Goal: Task Accomplishment & Management: Manage account settings

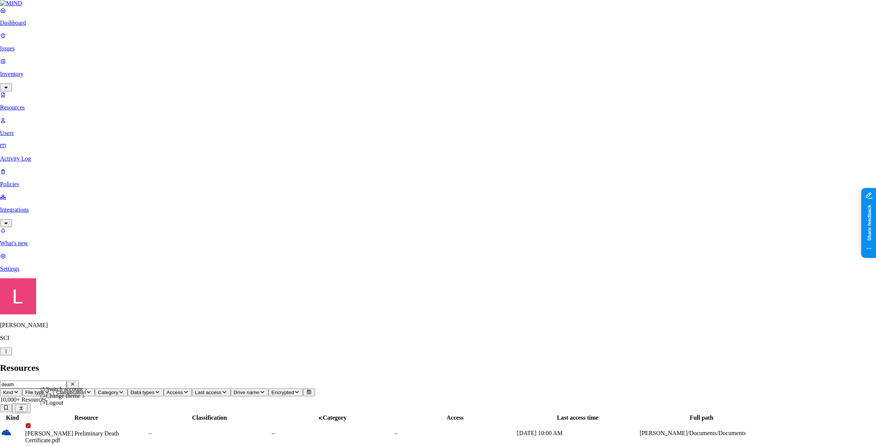
click at [136, 346] on div "Echo Health" at bounding box center [138, 342] width 73 height 7
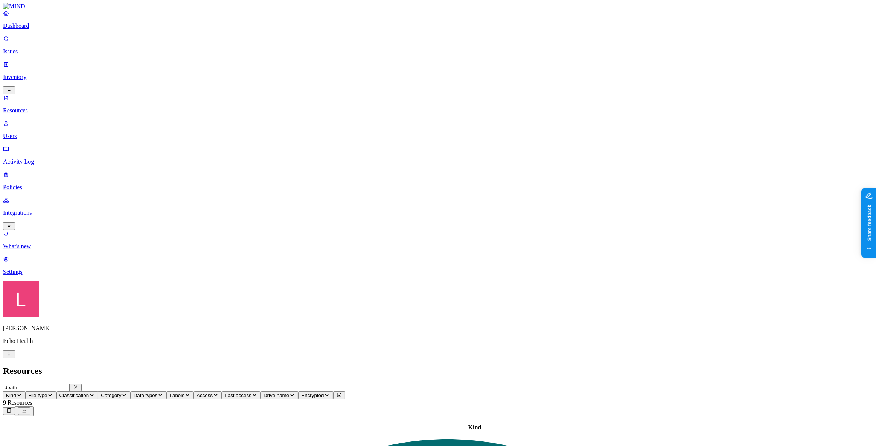
click at [39, 29] on p "Dashboard" at bounding box center [438, 26] width 870 height 7
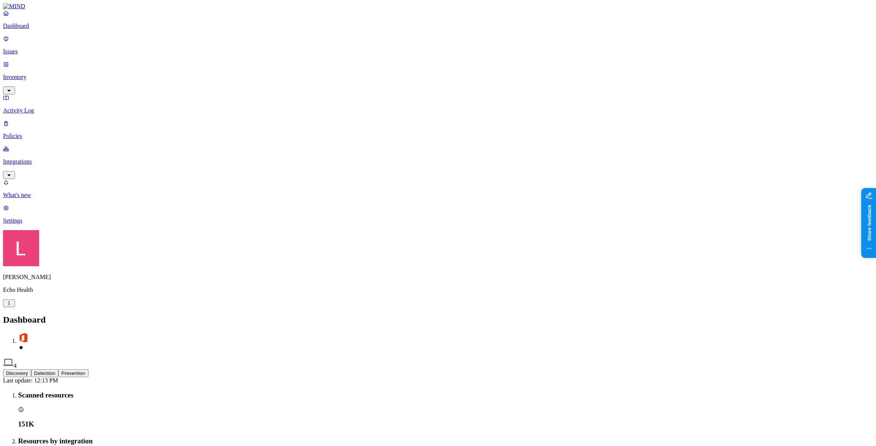
click at [42, 49] on p "Issues" at bounding box center [438, 51] width 870 height 7
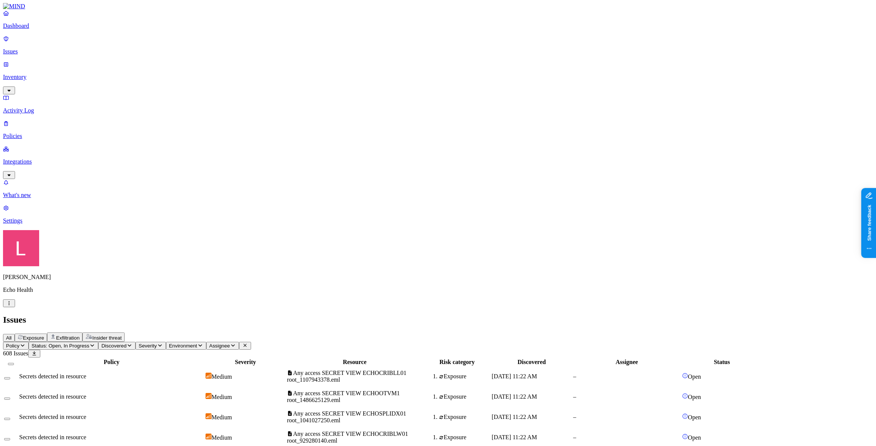
click at [79, 335] on span "Exfiltration" at bounding box center [67, 338] width 23 height 6
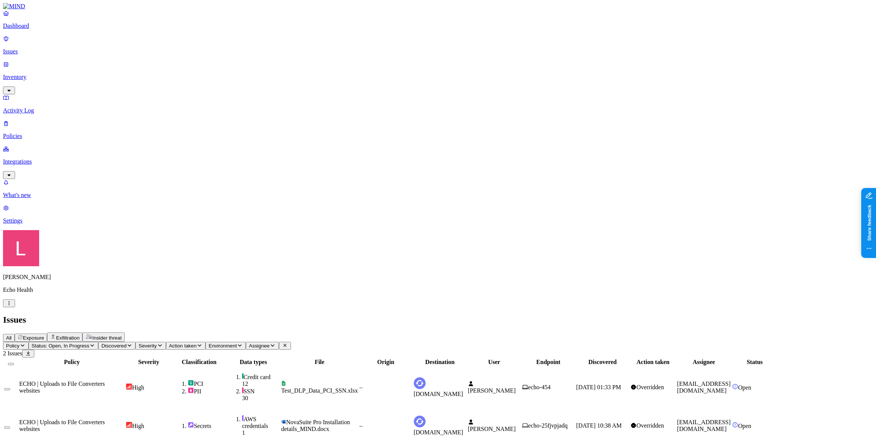
click at [89, 343] on span "Status: Open, In Progress" at bounding box center [61, 346] width 58 height 6
click at [137, 108] on div "Resolved" at bounding box center [137, 118] width 0 height 21
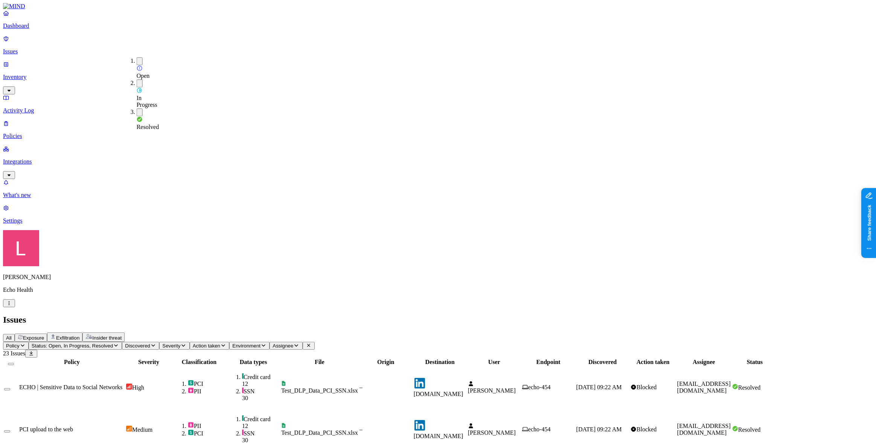
click at [351, 315] on h2 "Issues" at bounding box center [438, 320] width 870 height 10
click at [34, 80] on div "Dashboard Issues Inventory Activity Log Policies Integrations" at bounding box center [438, 94] width 870 height 169
click at [34, 133] on p "Policies" at bounding box center [438, 136] width 870 height 7
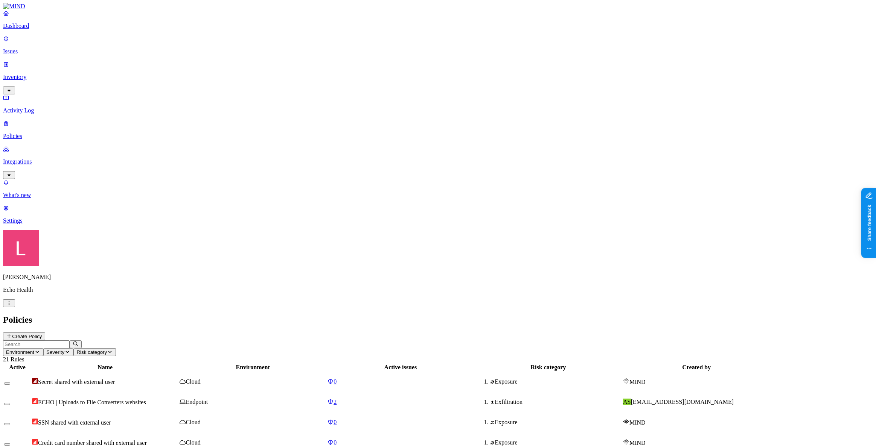
click at [39, 74] on p "Inventory" at bounding box center [438, 77] width 870 height 7
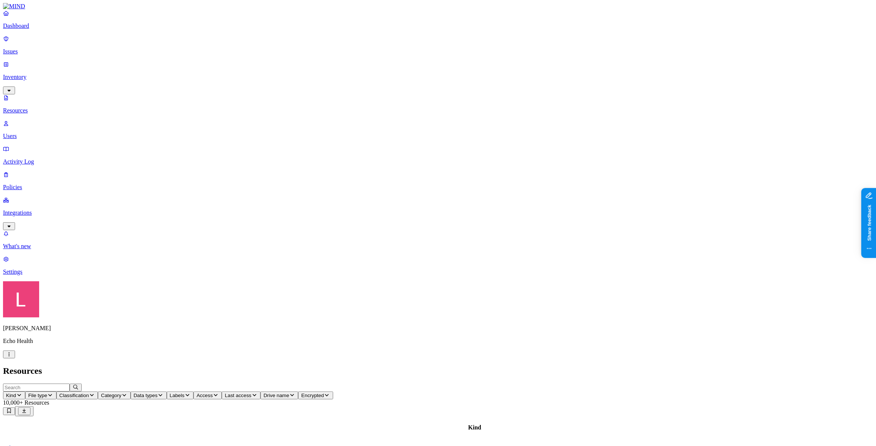
click at [121, 393] on span "Category" at bounding box center [111, 396] width 20 height 6
click at [89, 393] on span "Classification" at bounding box center [74, 396] width 30 height 6
click at [227, 84] on button "button" at bounding box center [230, 85] width 6 height 2
click at [245, 366] on h2 "Resources" at bounding box center [438, 371] width 870 height 10
click at [32, 29] on p "Dashboard" at bounding box center [438, 26] width 870 height 7
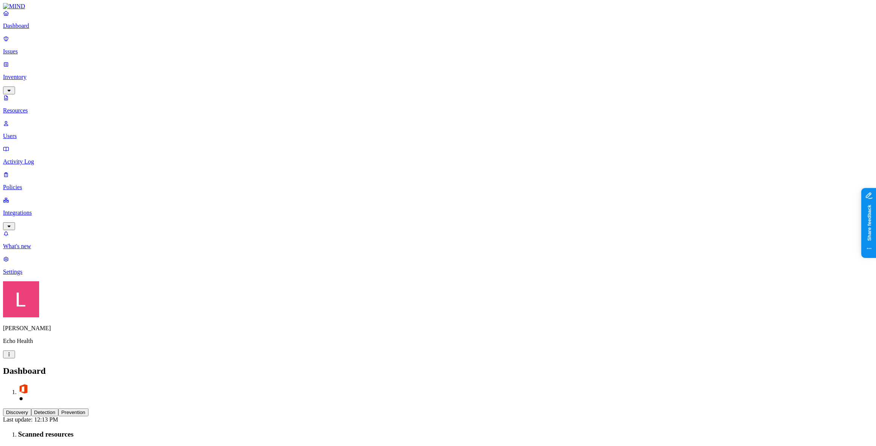
click at [58, 409] on button "Detection" at bounding box center [44, 413] width 27 height 8
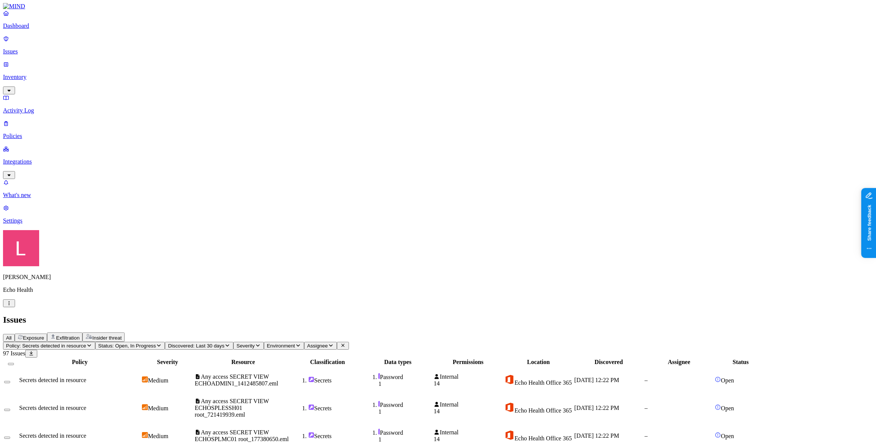
click at [39, 133] on p "Policies" at bounding box center [438, 136] width 870 height 7
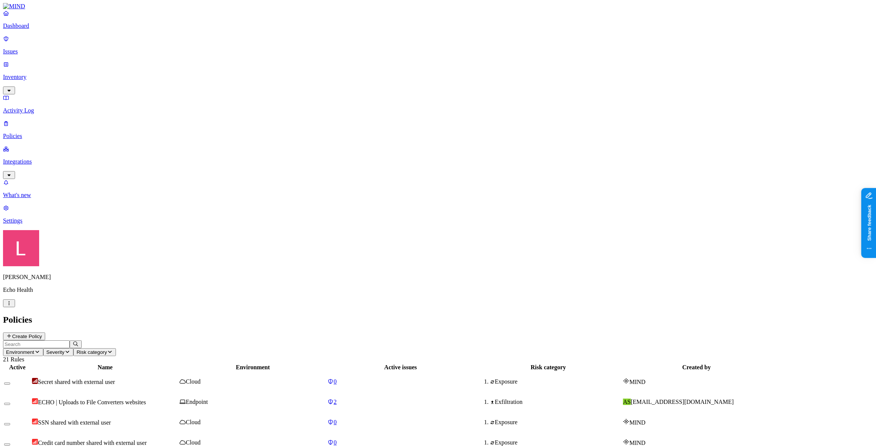
click at [32, 48] on p "Issues" at bounding box center [438, 51] width 870 height 7
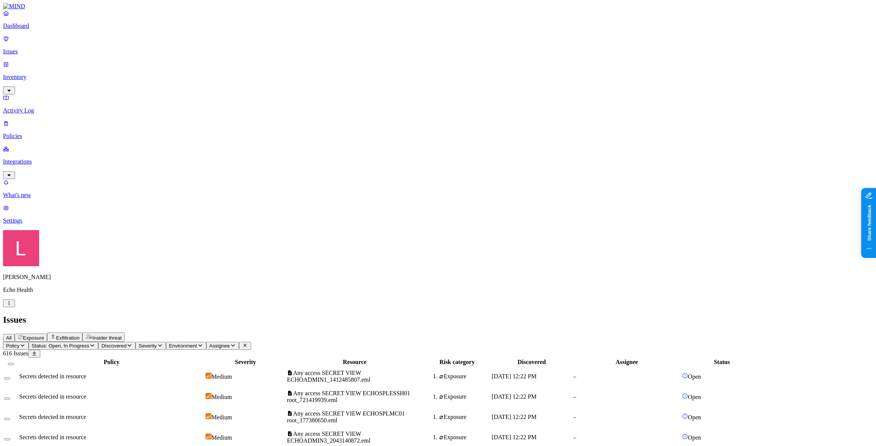
click at [33, 29] on p "Dashboard" at bounding box center [438, 26] width 870 height 7
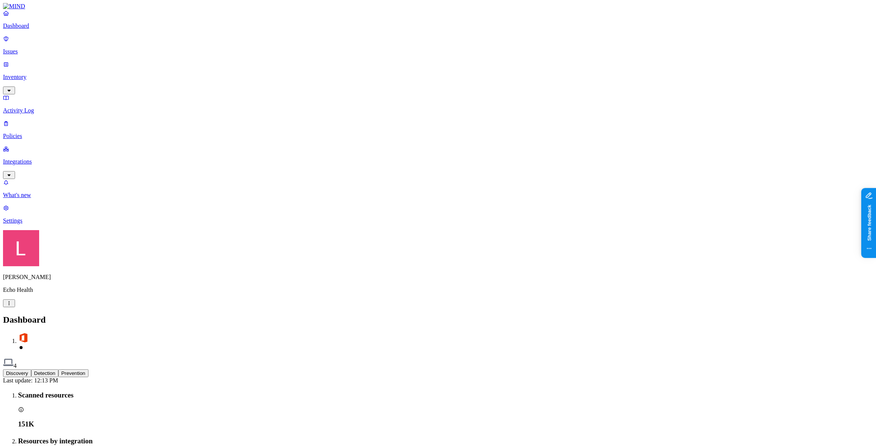
click at [32, 74] on p "Inventory" at bounding box center [438, 77] width 870 height 7
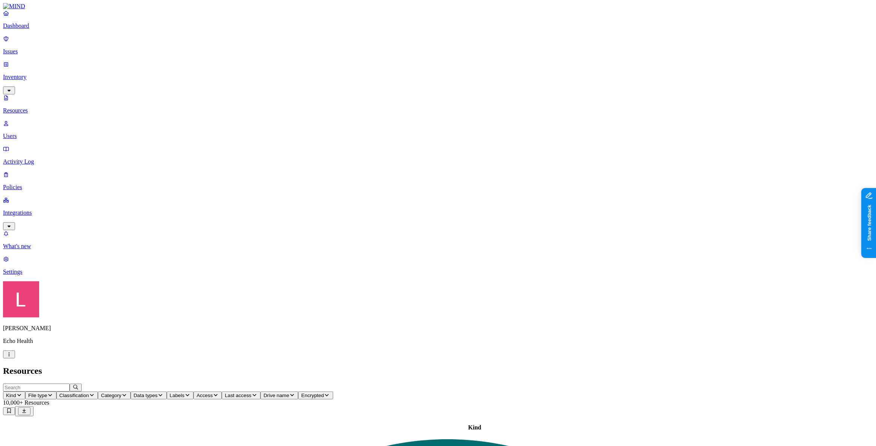
click at [127, 393] on icon "button" at bounding box center [124, 395] width 6 height 5
click at [158, 393] on span "Data types" at bounding box center [146, 396] width 24 height 6
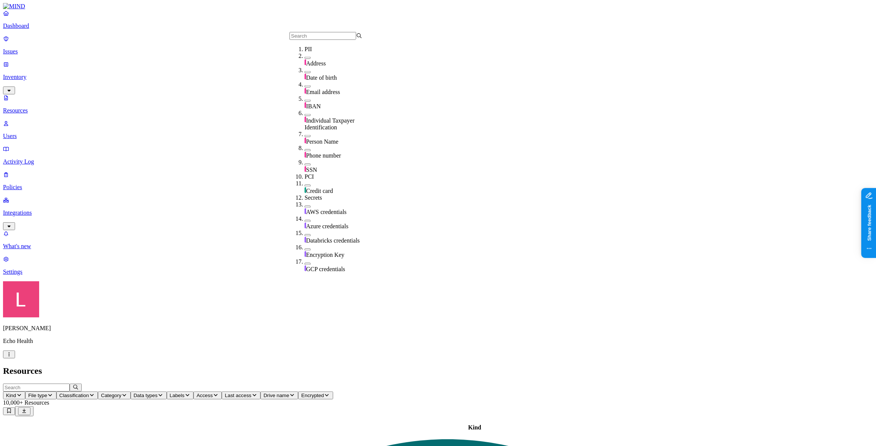
click at [356, 33] on input "text" at bounding box center [322, 36] width 67 height 8
click at [219, 393] on icon "button" at bounding box center [216, 395] width 6 height 5
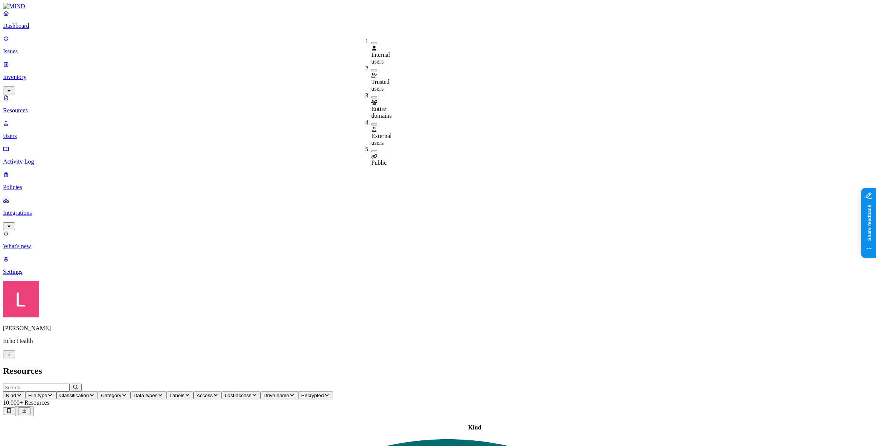
click at [371, 151] on button "button" at bounding box center [374, 152] width 6 height 2
click at [371, 146] on button "button" at bounding box center [374, 150] width 6 height 8
click at [371, 123] on button "button" at bounding box center [374, 124] width 6 height 2
click at [95, 393] on icon "button" at bounding box center [92, 395] width 6 height 5
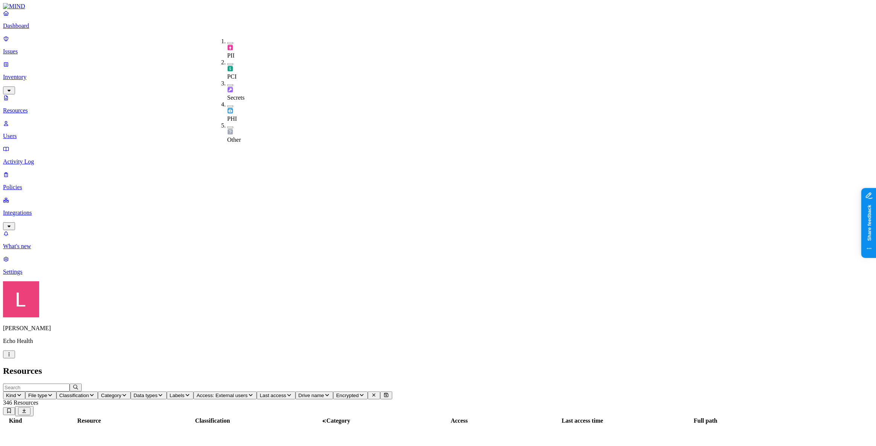
click at [266, 366] on h2 "Resources" at bounding box center [438, 371] width 870 height 10
click at [29, 48] on p "Issues" at bounding box center [438, 51] width 870 height 7
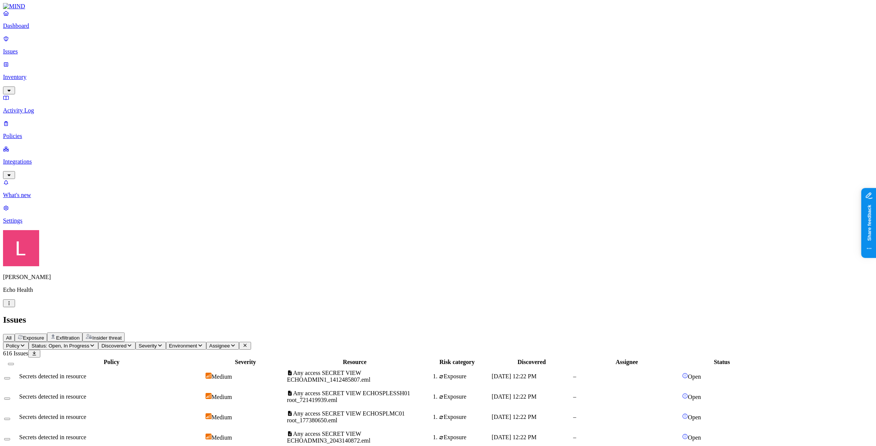
click at [44, 335] on span "Exposure" at bounding box center [33, 338] width 21 height 6
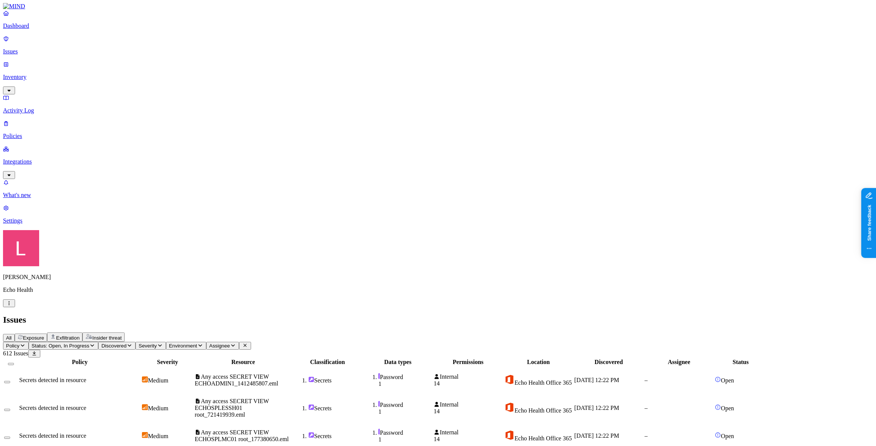
click at [79, 335] on span "Exfiltration" at bounding box center [67, 338] width 23 height 6
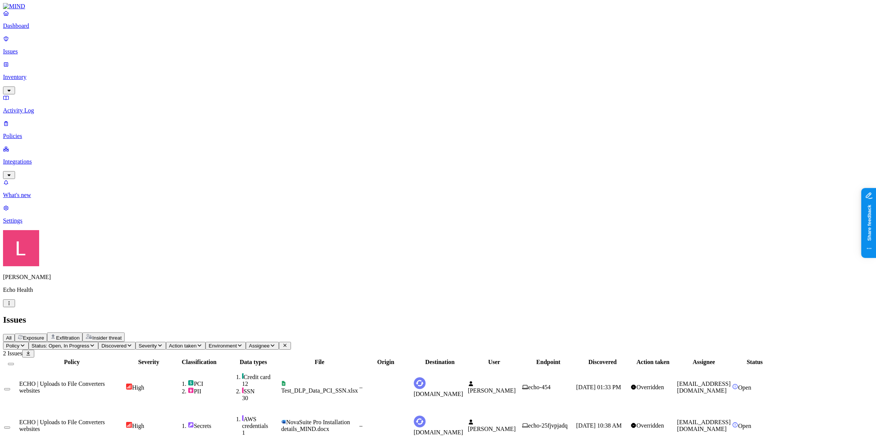
click at [89, 343] on span "Status: Open, In Progress" at bounding box center [61, 346] width 58 height 6
click at [137, 113] on button "button" at bounding box center [140, 114] width 6 height 2
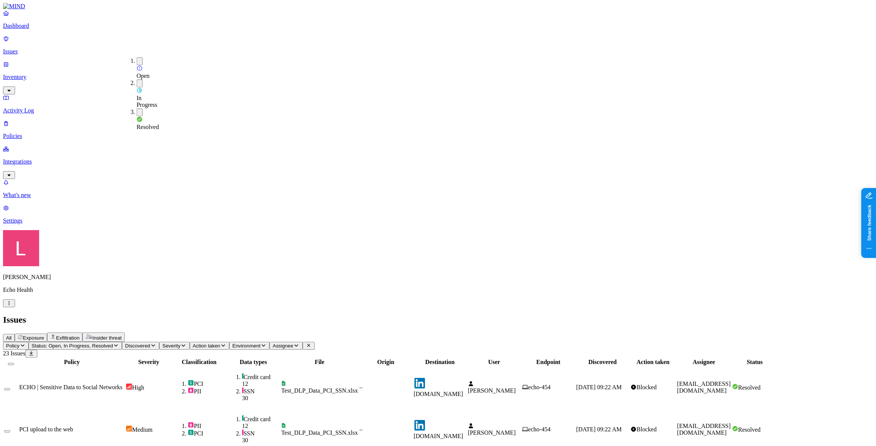
click at [56, 224] on nav "Dashboard Issues Inventory Activity Log Policies Integrations What's new 1 Sett…" at bounding box center [438, 117] width 870 height 215
click at [23, 120] on link "Policies" at bounding box center [438, 130] width 870 height 20
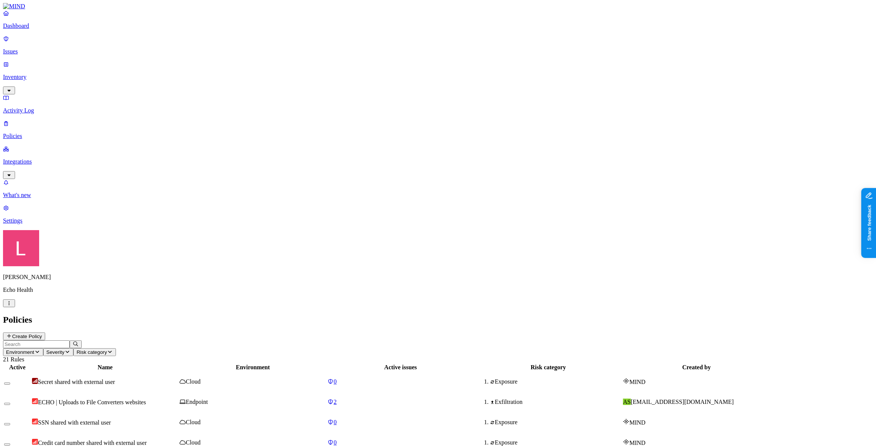
drag, startPoint x: 208, startPoint y: 204, endPoint x: 320, endPoint y: 228, distance: 115.0
drag, startPoint x: 206, startPoint y: 207, endPoint x: 128, endPoint y: 204, distance: 77.6
drag, startPoint x: 770, startPoint y: 30, endPoint x: 681, endPoint y: 29, distance: 89.6
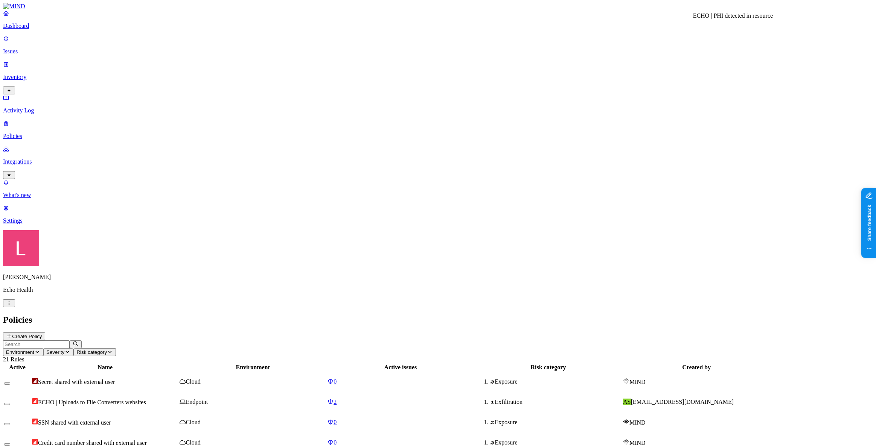
copy h3 "ECHO | PHI detected in resource"
drag, startPoint x: 658, startPoint y: 7, endPoint x: 874, endPoint y: 162, distance: 265.9
click at [27, 48] on p "Issues" at bounding box center [438, 51] width 870 height 7
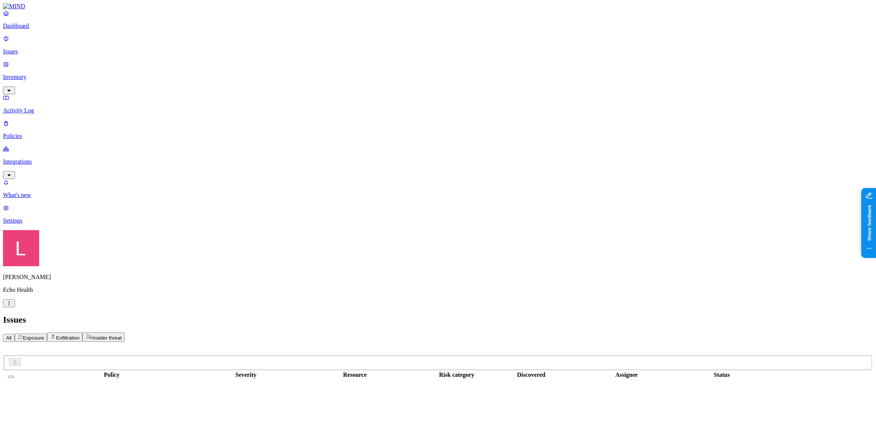
click at [79, 335] on span "Exfiltration" at bounding box center [67, 338] width 23 height 6
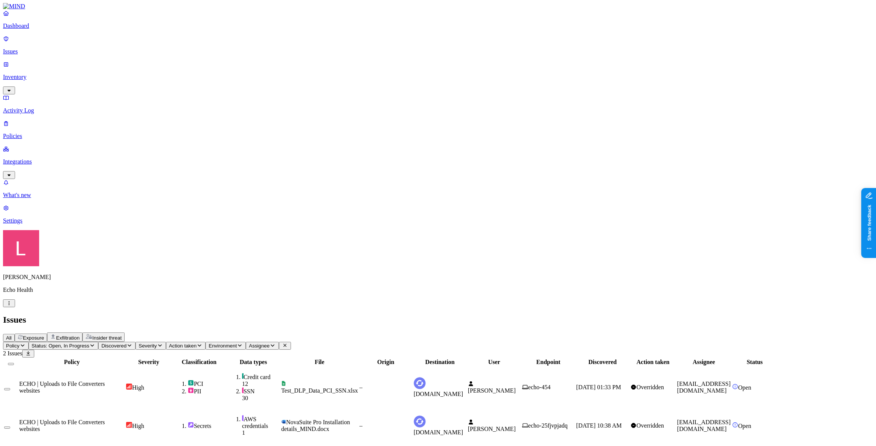
click at [95, 343] on icon "button" at bounding box center [92, 345] width 6 height 5
type button "on"
click at [137, 113] on button "button" at bounding box center [140, 114] width 6 height 2
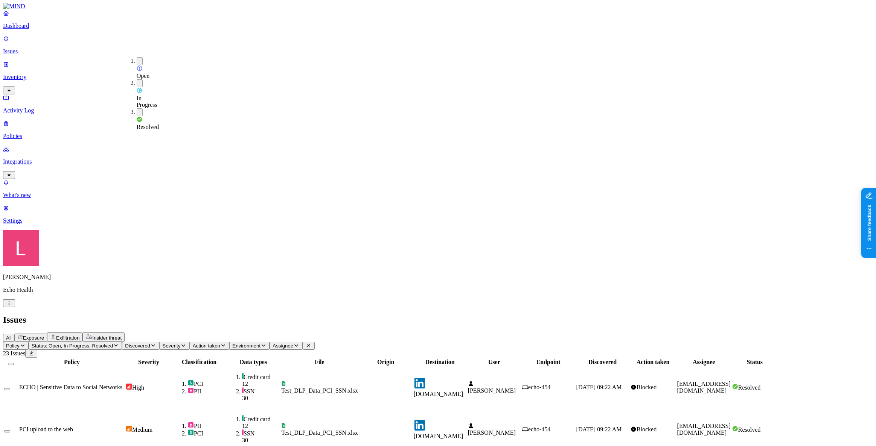
type button "on"
click at [26, 29] on p "Dashboard" at bounding box center [438, 26] width 870 height 7
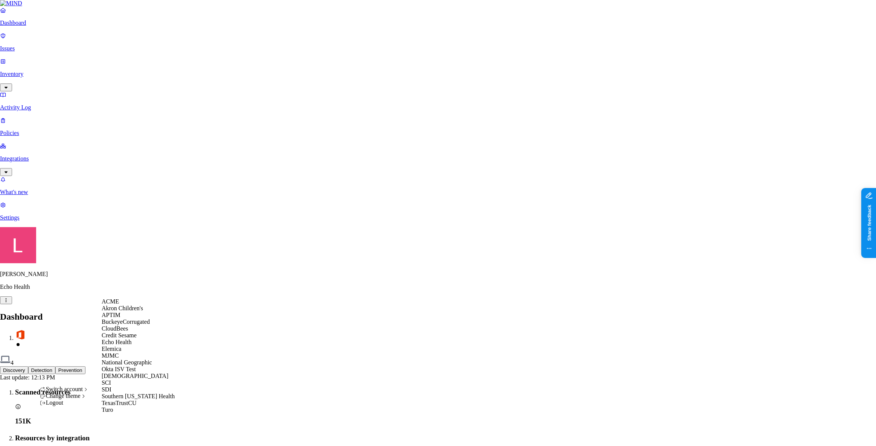
click at [131, 303] on div "ACME" at bounding box center [138, 301] width 73 height 7
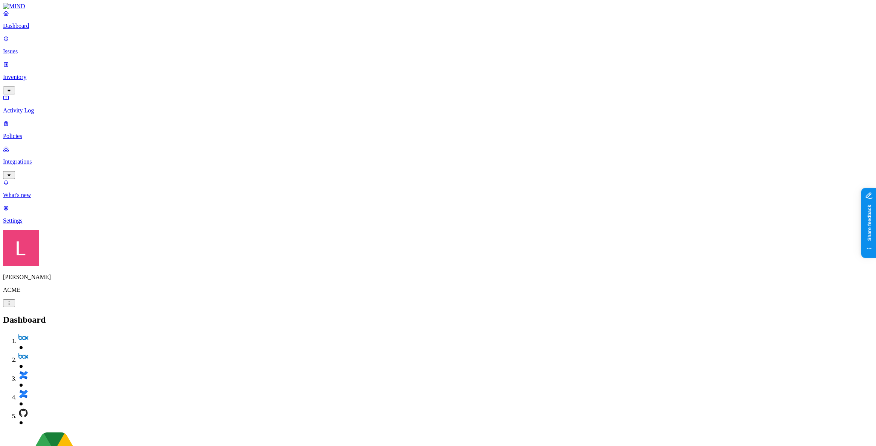
click at [43, 224] on nav "Dashboard Issues Inventory Activity Log Policies Integrations What's new 1 Sett…" at bounding box center [438, 117] width 870 height 215
click at [40, 199] on p "What's new" at bounding box center [438, 195] width 870 height 7
click at [34, 74] on p "Inventory" at bounding box center [438, 77] width 870 height 7
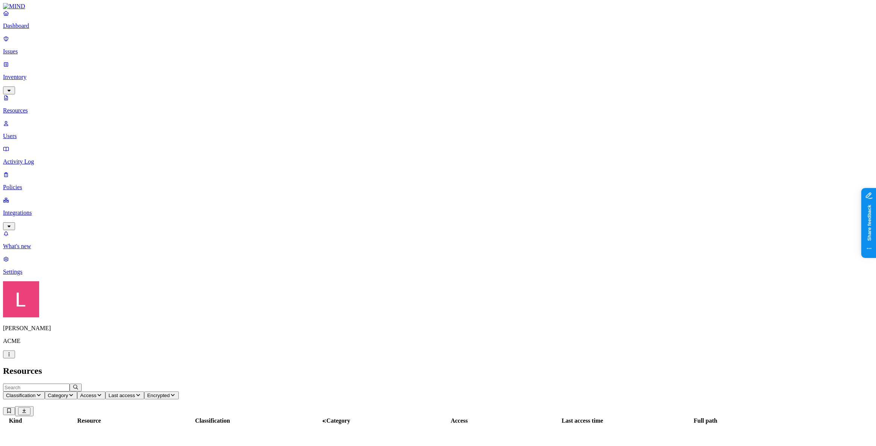
click at [45, 133] on p "Users" at bounding box center [438, 136] width 870 height 7
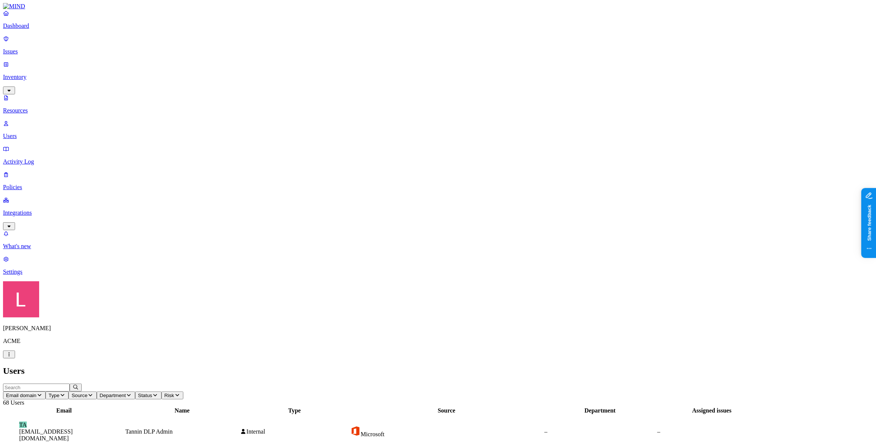
click at [32, 29] on p "Dashboard" at bounding box center [438, 26] width 870 height 7
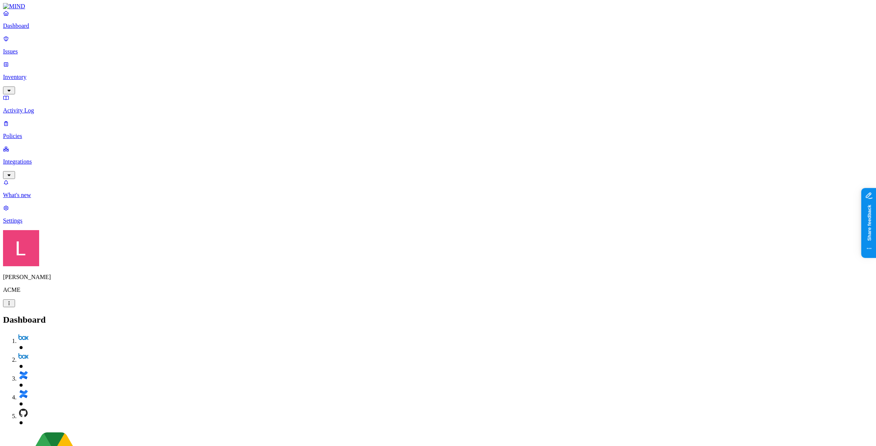
click at [43, 48] on p "Issues" at bounding box center [438, 51] width 870 height 7
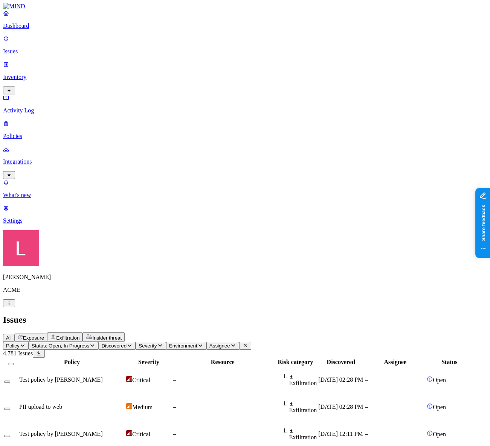
click at [42, 120] on link "Policies" at bounding box center [245, 130] width 484 height 20
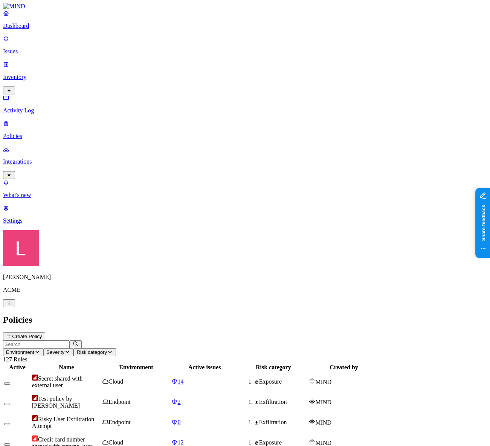
click at [34, 158] on p "Integrations" at bounding box center [245, 161] width 484 height 7
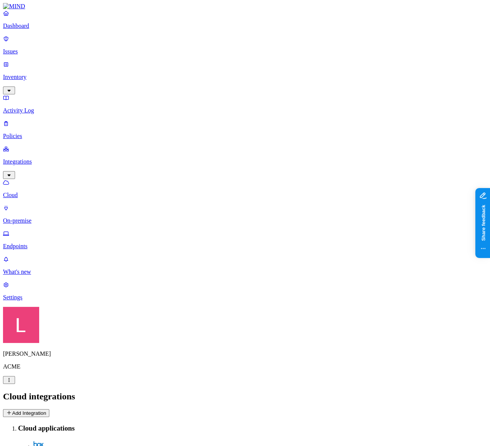
click at [30, 301] on p "Settings" at bounding box center [245, 297] width 484 height 7
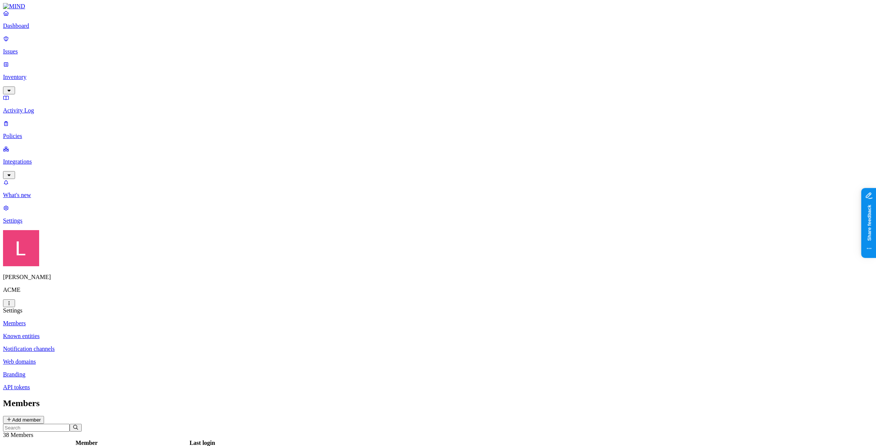
click at [117, 384] on link "API tokens" at bounding box center [438, 387] width 870 height 7
click at [44, 416] on button "Create token" at bounding box center [23, 420] width 41 height 8
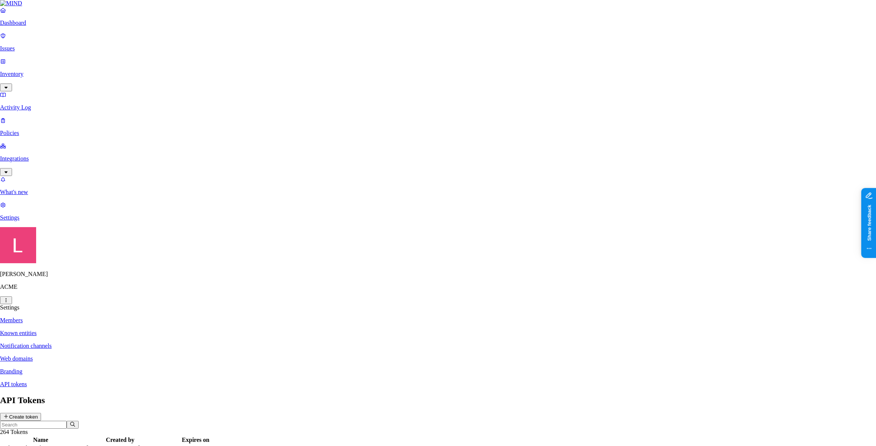
type input "LandenToken"
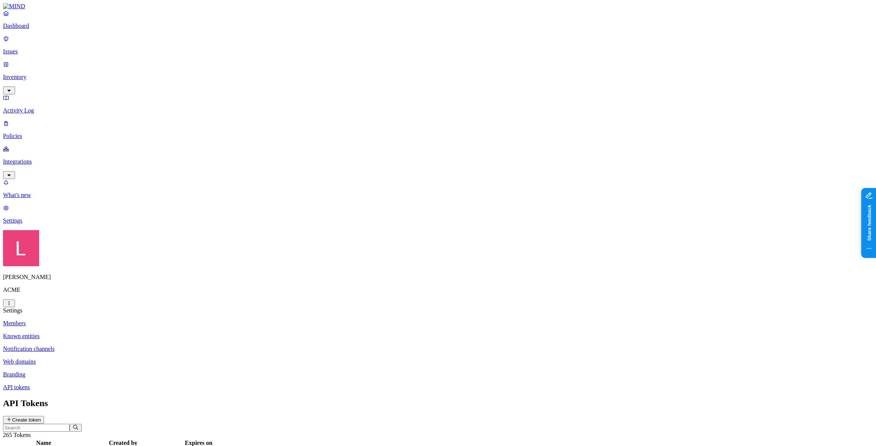
drag, startPoint x: 39, startPoint y: 45, endPoint x: 53, endPoint y: 56, distance: 17.8
click at [39, 48] on p "Issues" at bounding box center [438, 51] width 870 height 7
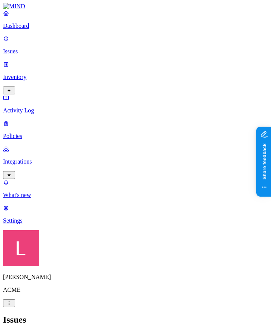
click at [17, 168] on nav "Dashboard Issues Inventory Activity Log Policies Integrations What's new 1 Sett…" at bounding box center [135, 117] width 265 height 215
click at [43, 48] on p "Issues" at bounding box center [135, 51] width 265 height 7
click at [59, 167] on nav "Dashboard Issues Inventory Activity Log Policies Integrations What's new 1 Sett…" at bounding box center [135, 117] width 265 height 215
